Goal: Task Accomplishment & Management: Manage account settings

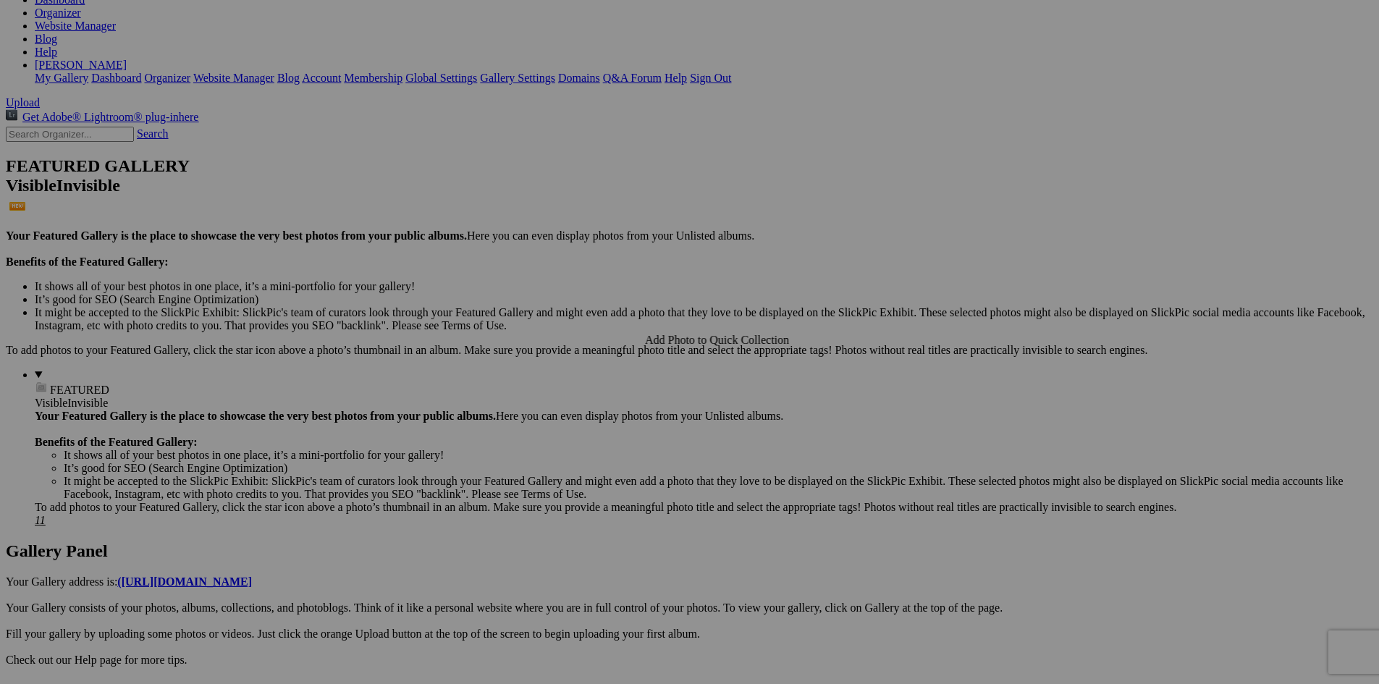
scroll to position [290, 0]
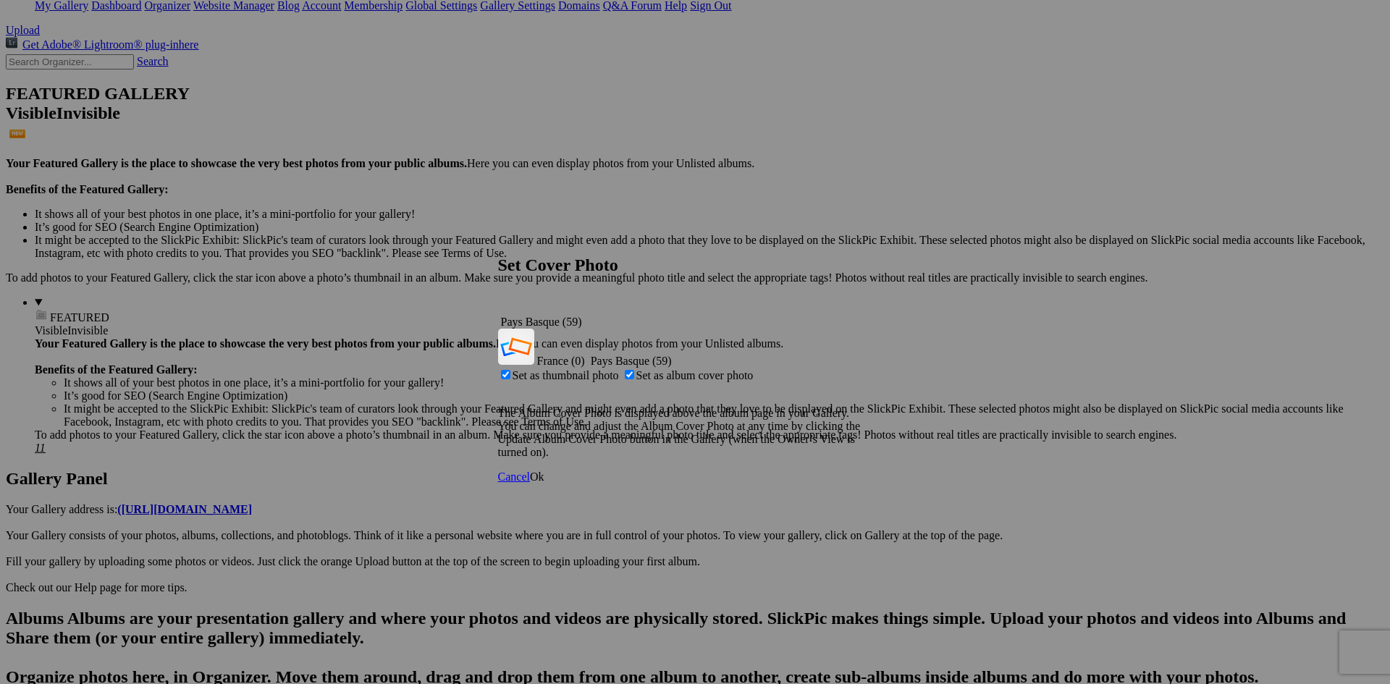
click at [619, 369] on span "Set as thumbnail photo" at bounding box center [565, 375] width 106 height 12
click at [510, 370] on input "Set as thumbnail photo" at bounding box center [505, 374] width 9 height 9
checkbox input "false"
click at [544, 470] on span "Ok" at bounding box center [537, 476] width 14 height 12
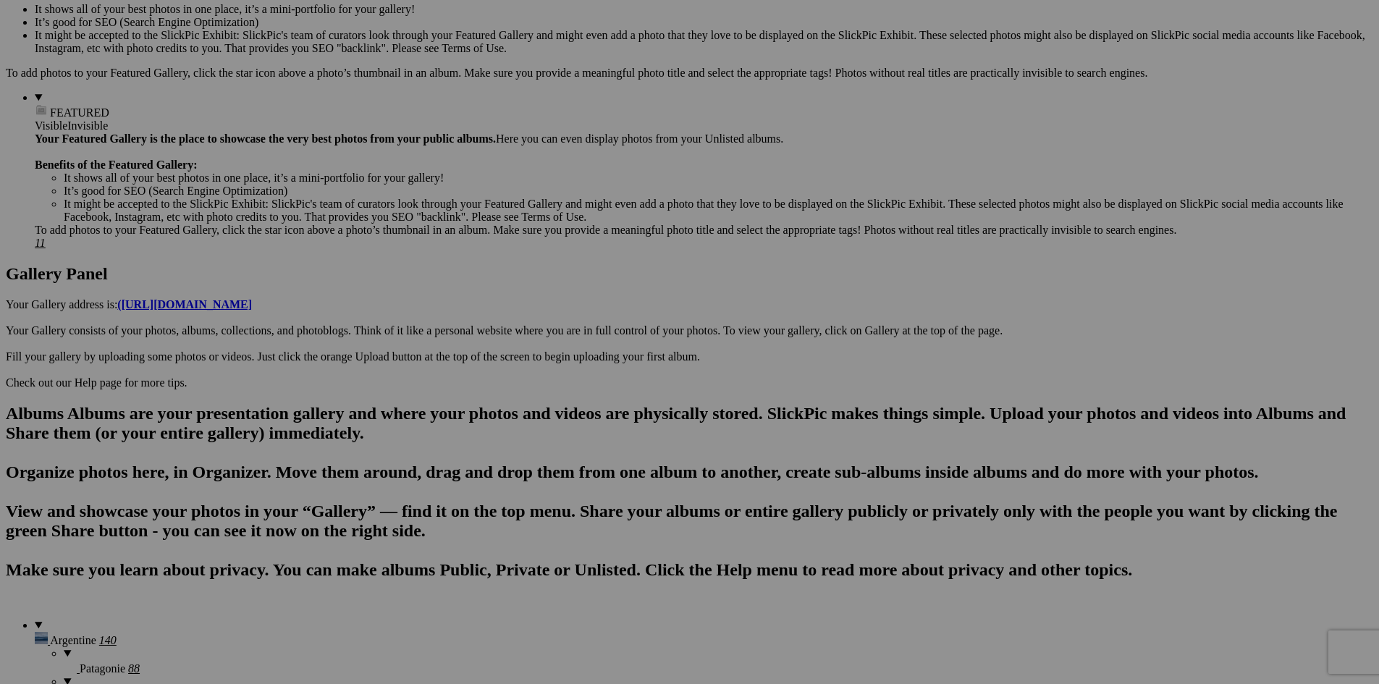
scroll to position [507, 0]
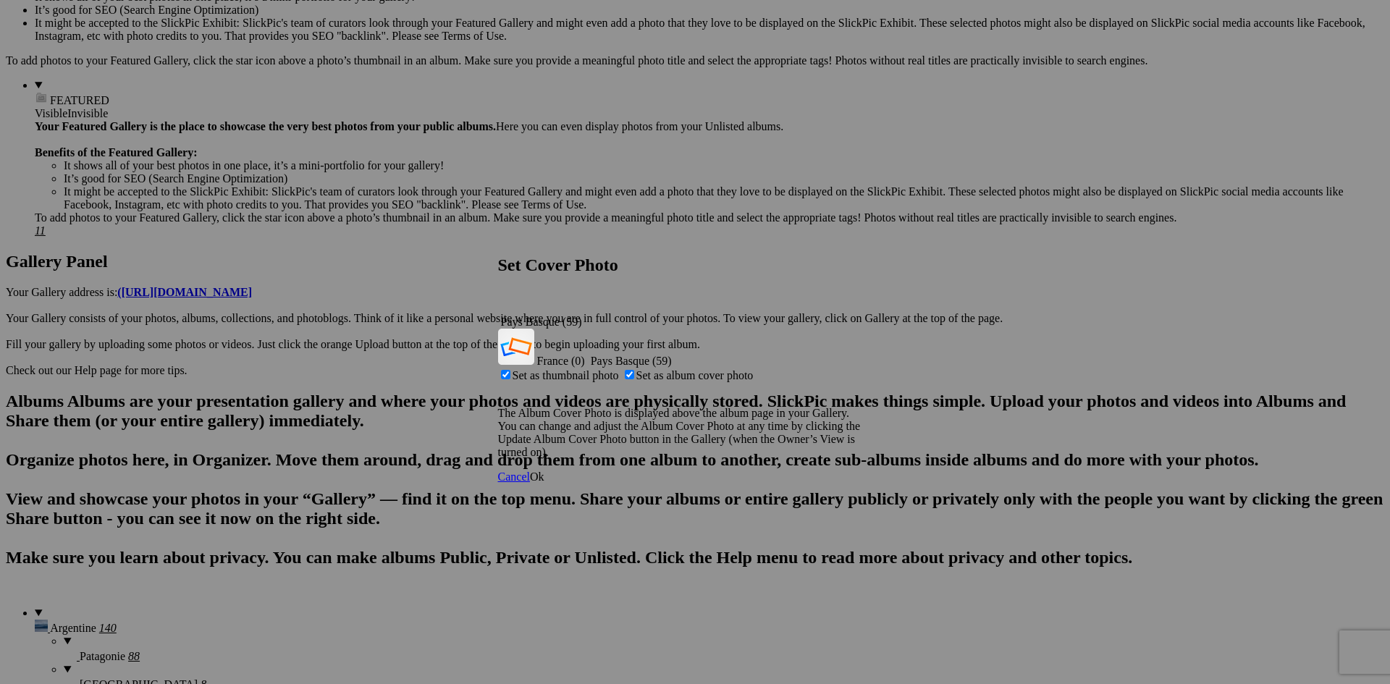
click at [677, 369] on span "Set as album cover photo" at bounding box center [694, 375] width 117 height 12
click at [634, 370] on input "Set as album cover photo" at bounding box center [629, 374] width 9 height 9
checkbox input "false"
click at [544, 470] on span "Ok" at bounding box center [537, 476] width 14 height 12
